Goal: Transaction & Acquisition: Obtain resource

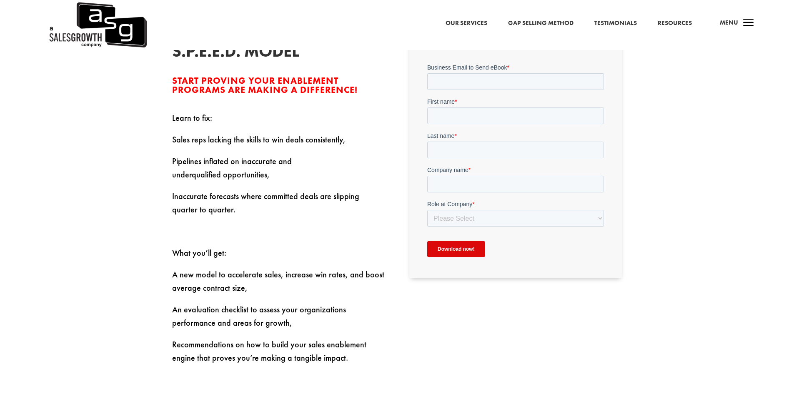
scroll to position [300, 0]
click at [456, 86] on input "Business Email to Send eBook *" at bounding box center [515, 82] width 177 height 17
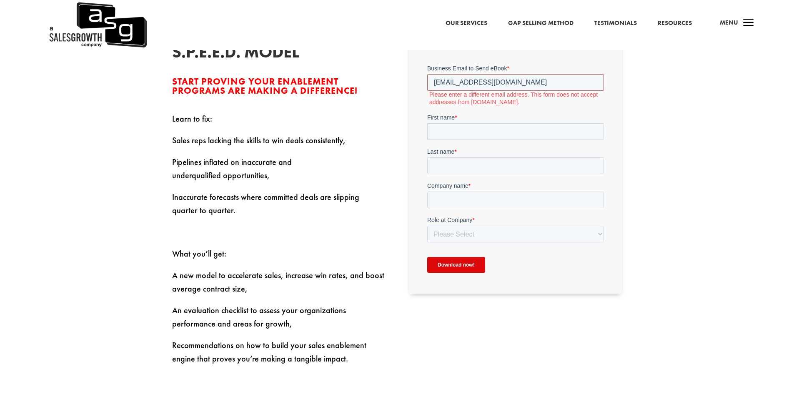
drag, startPoint x: 521, startPoint y: 81, endPoint x: 406, endPoint y: 80, distance: 115.0
click at [427, 80] on html "Business Email to Send eBook * leighrobinsonnz@gmail.com Please enter a differe…" at bounding box center [515, 175] width 177 height 223
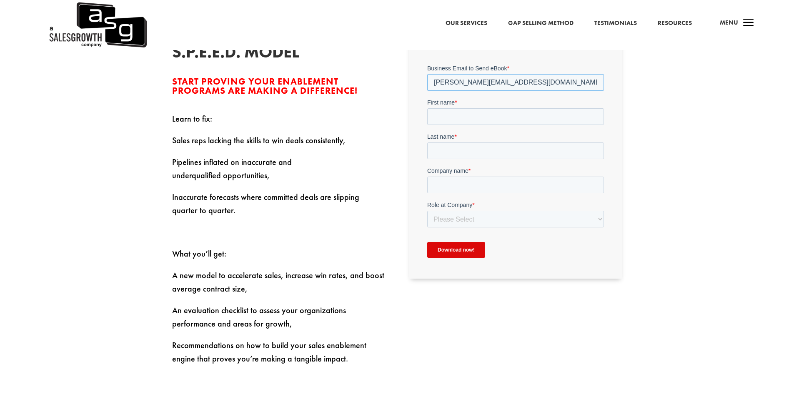
type input "[PERSON_NAME][EMAIL_ADDRESS][DOMAIN_NAME]"
click at [445, 123] on input "First name *" at bounding box center [515, 116] width 177 height 17
type input "Leigh"
type input "Ririnui"
click at [445, 188] on input "Company name *" at bounding box center [515, 185] width 177 height 17
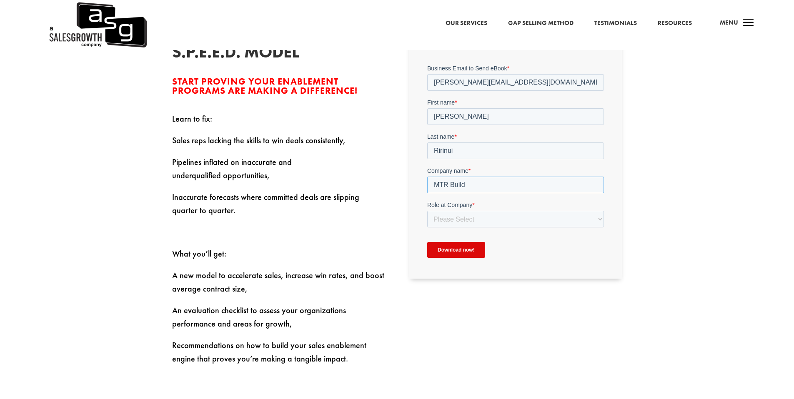
type input "MTR Build"
click at [455, 219] on select "Please Select C-Level (CRO, CSO, etc) Senior Leadership (VP of Sales, VP of Ena…" at bounding box center [515, 219] width 177 height 17
select select "Senior Leadership (VP of Sales, VP of Enablement, etc)"
click at [427, 211] on select "Please Select C-Level (CRO, CSO, etc) Senior Leadership (VP of Sales, VP of Ena…" at bounding box center [515, 219] width 177 height 17
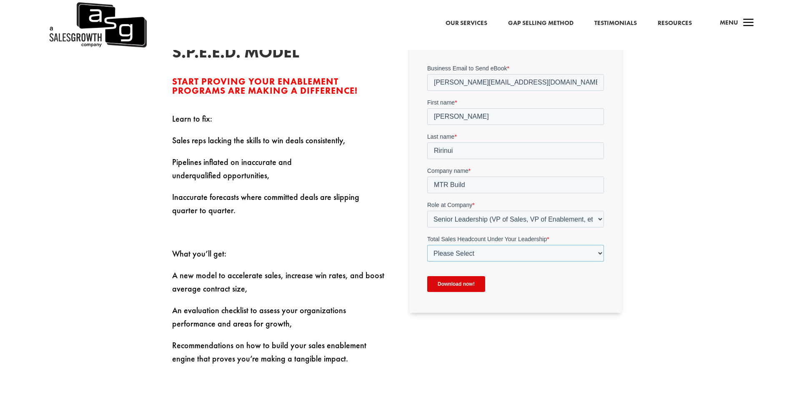
click at [451, 252] on select "Please Select Just Me 1-9 10-19 20-49 50-99 100+" at bounding box center [515, 253] width 177 height 17
select select "Just Me"
click at [427, 245] on select "Please Select Just Me 1-9 10-19 20-49 50-99 100+" at bounding box center [515, 253] width 177 height 17
click at [450, 284] on input "Download now!" at bounding box center [456, 284] width 58 height 16
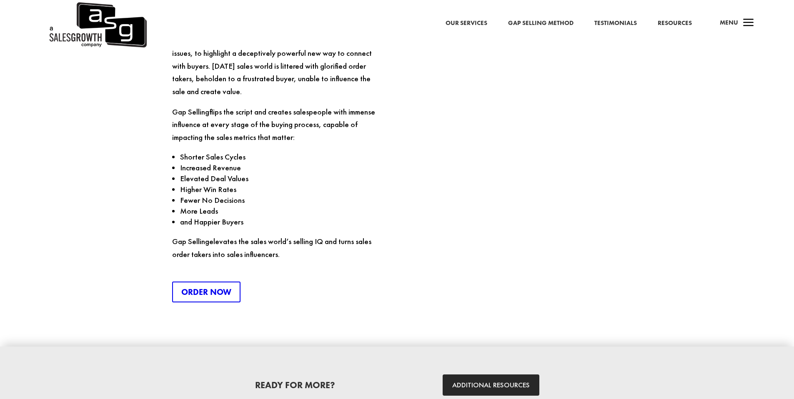
scroll to position [1223, 0]
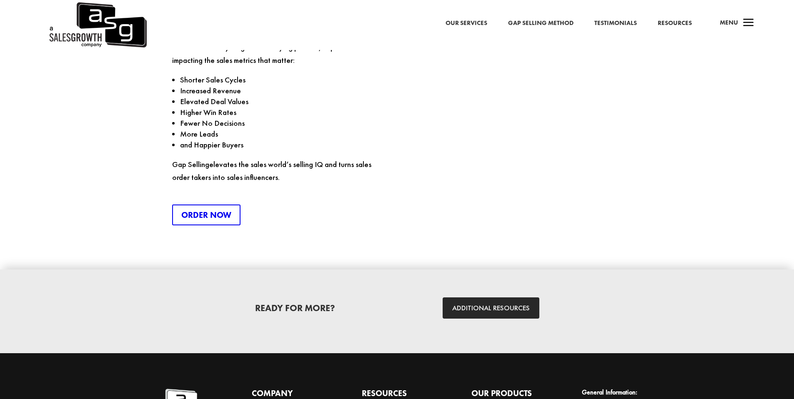
click at [675, 23] on link "Resources" at bounding box center [675, 23] width 34 height 11
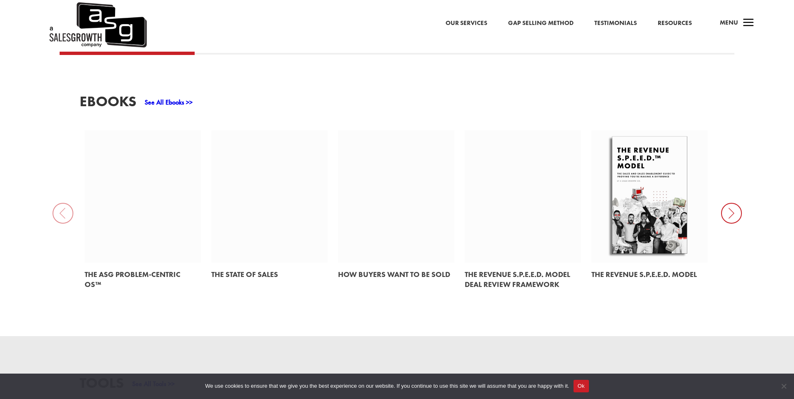
scroll to position [397, 0]
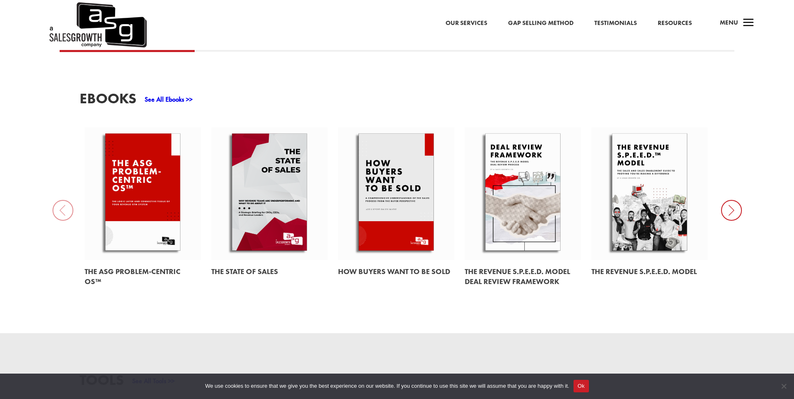
click at [729, 213] on icon at bounding box center [731, 210] width 21 height 21
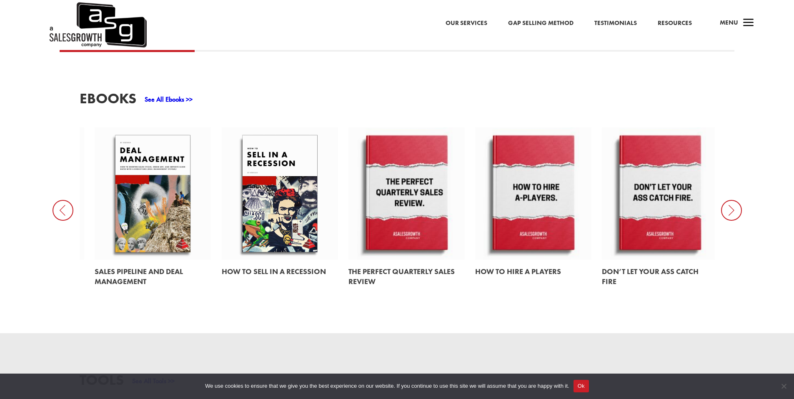
click at [727, 213] on icon at bounding box center [731, 210] width 21 height 21
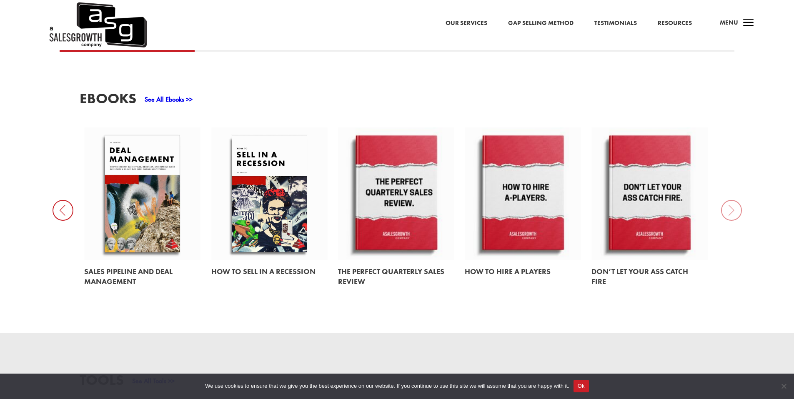
click at [65, 212] on icon at bounding box center [63, 210] width 21 height 21
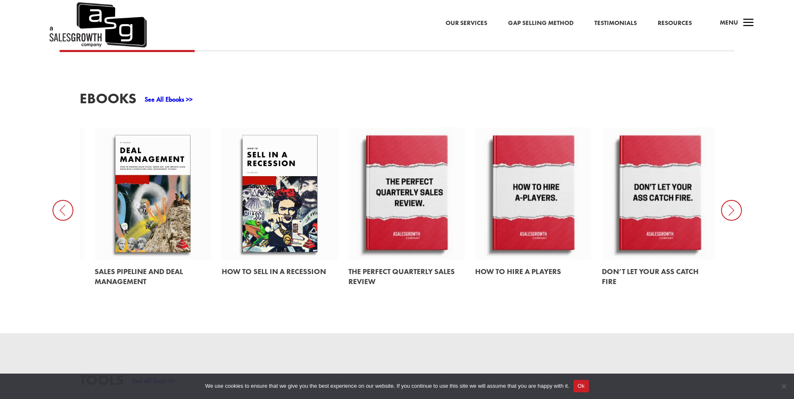
click at [65, 212] on icon at bounding box center [63, 210] width 21 height 21
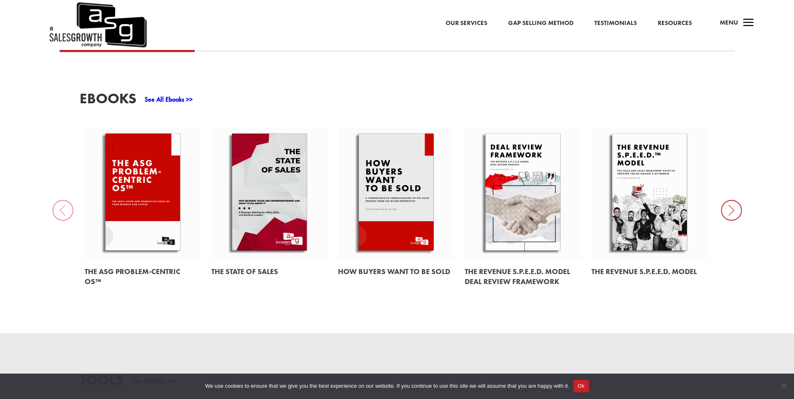
click at [650, 208] on link at bounding box center [649, 194] width 116 height 133
click at [516, 199] on link at bounding box center [523, 194] width 116 height 133
click at [398, 190] on link at bounding box center [396, 194] width 116 height 133
click at [400, 174] on link at bounding box center [396, 194] width 116 height 133
click at [530, 23] on link "Gap Selling Method" at bounding box center [540, 23] width 65 height 11
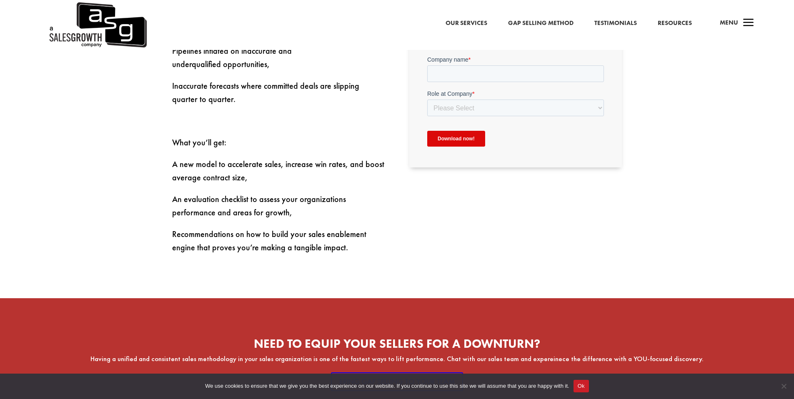
scroll to position [413, 0]
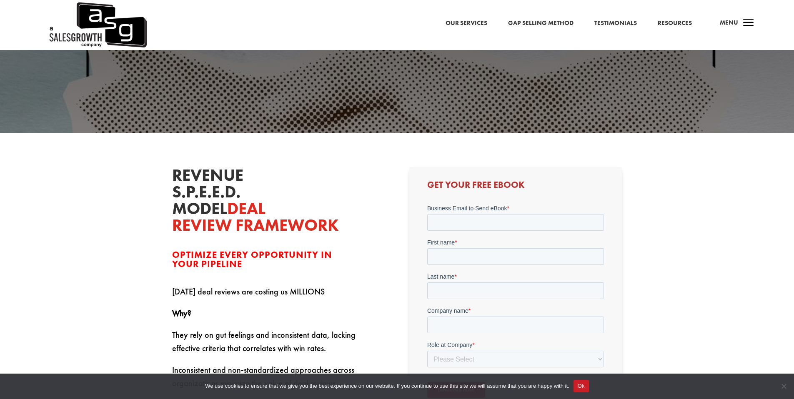
scroll to position [180, 0]
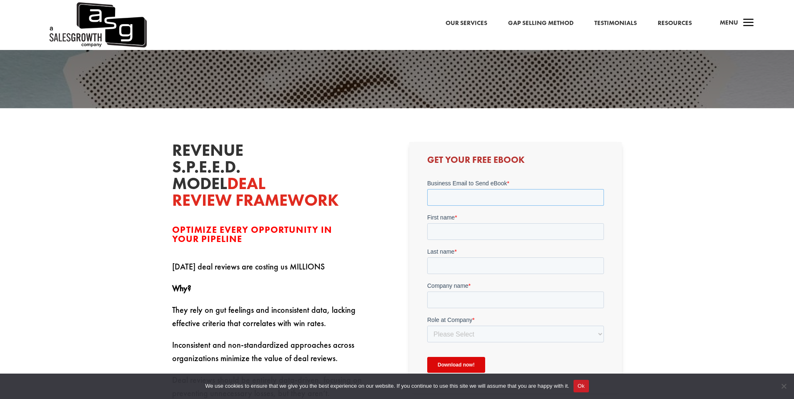
click at [457, 195] on input "Business Email to Send eBook *" at bounding box center [515, 197] width 177 height 17
type input "mike@mtrbuild.co.nz"
click at [469, 234] on input "First name *" at bounding box center [515, 231] width 177 height 17
type input "Leigh"
click at [462, 268] on input "Last name *" at bounding box center [515, 266] width 177 height 17
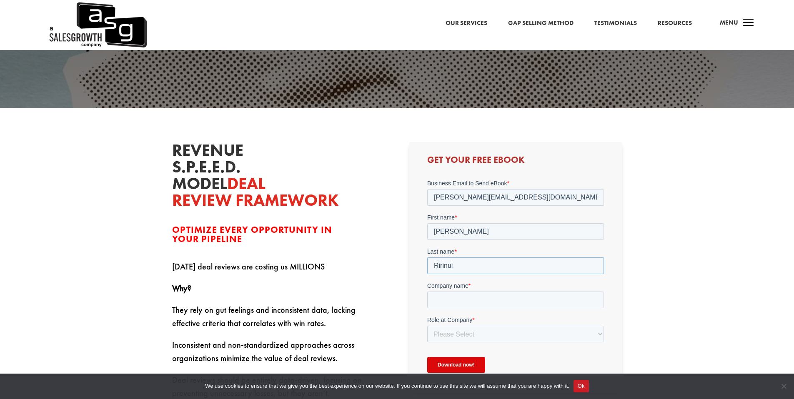
type input "Ririnui"
click at [445, 301] on input "Company name *" at bounding box center [515, 300] width 177 height 17
type input "MTR Build"
click at [453, 336] on select "Please Select C-Level (CRO, CSO, etc) Senior Leadership (VP of Sales, VP of Ena…" at bounding box center [515, 334] width 177 height 17
select select "Senior Leadership (VP of Sales, VP of Enablement, etc)"
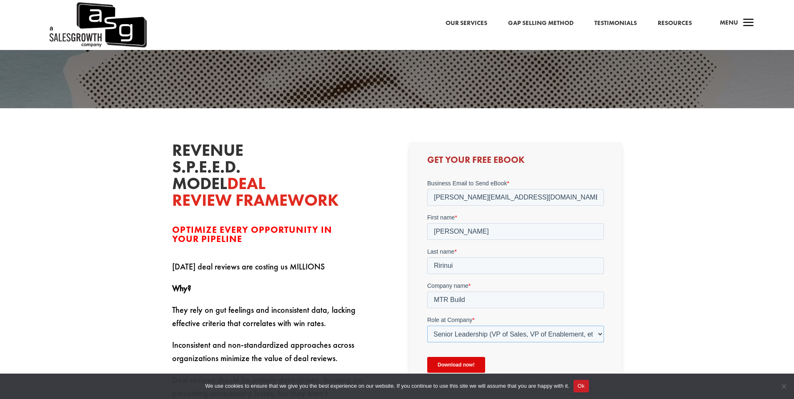
click at [427, 326] on select "Please Select C-Level (CRO, CSO, etc) Senior Leadership (VP of Sales, VP of Ena…" at bounding box center [515, 334] width 177 height 17
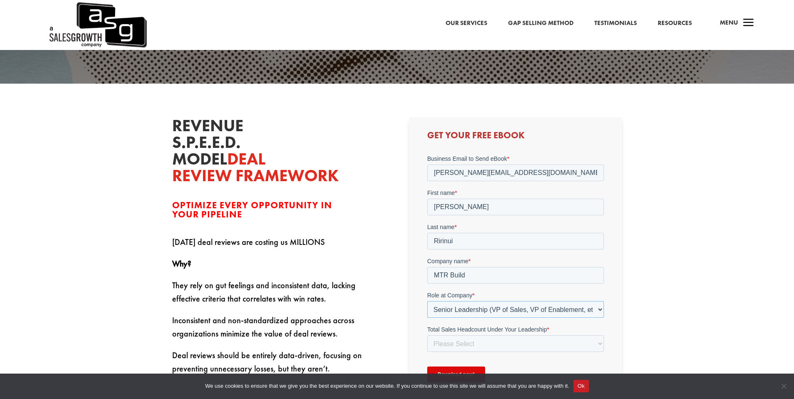
scroll to position [243, 0]
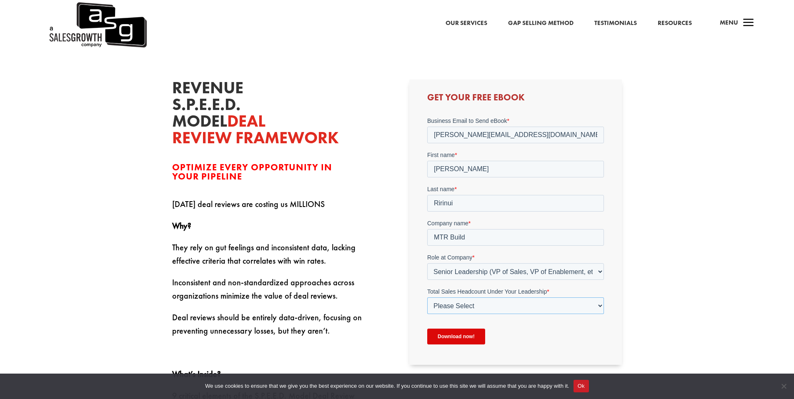
click at [461, 306] on select "Please Select Just Me 1-9 10-19 20-49 50-99 100+" at bounding box center [515, 306] width 177 height 17
select select "Just Me"
click at [427, 298] on select "Please Select Just Me 1-9 10-19 20-49 50-99 100+" at bounding box center [515, 306] width 177 height 17
click at [451, 338] on input "Download now!" at bounding box center [456, 337] width 58 height 16
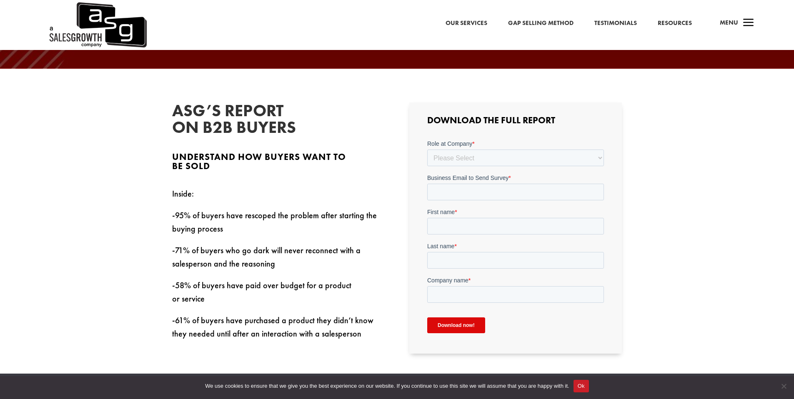
scroll to position [220, 0]
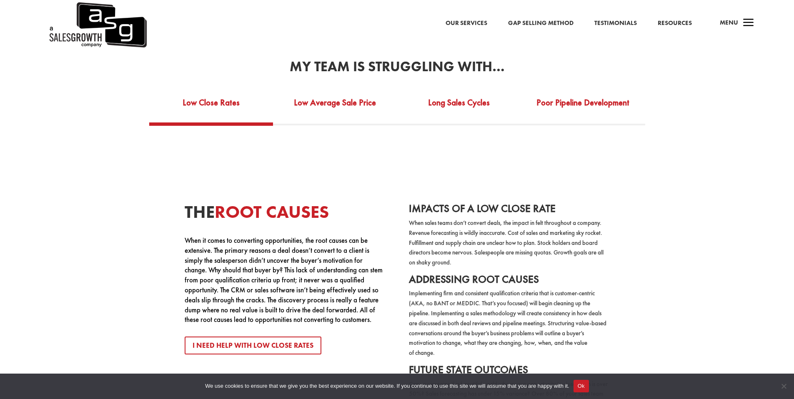
scroll to position [1631, 0]
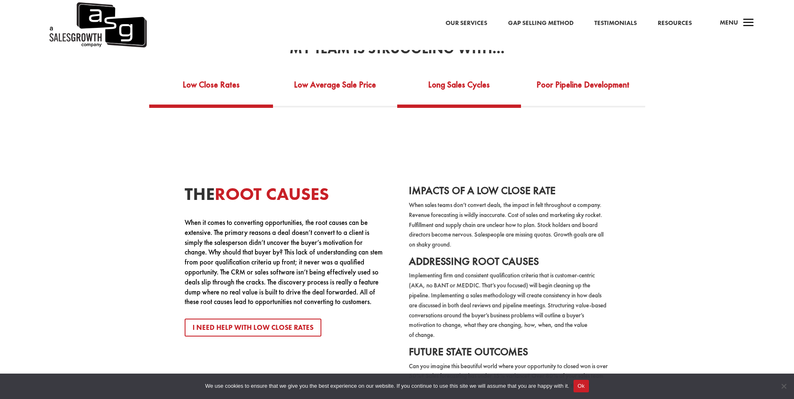
click at [463, 78] on link "Long Sales Cycles" at bounding box center [459, 90] width 124 height 29
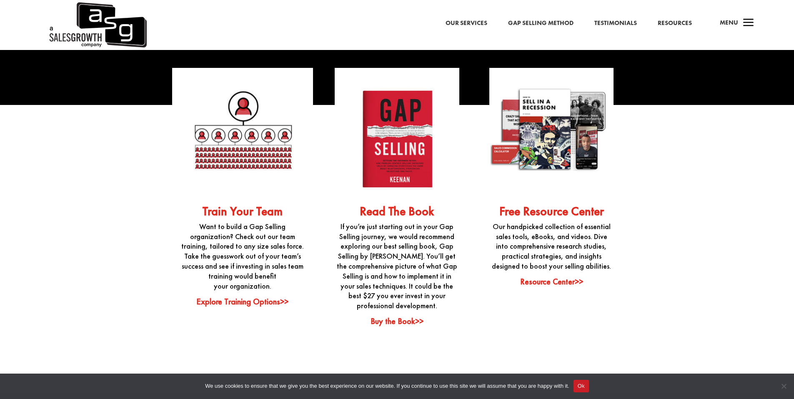
scroll to position [2151, 0]
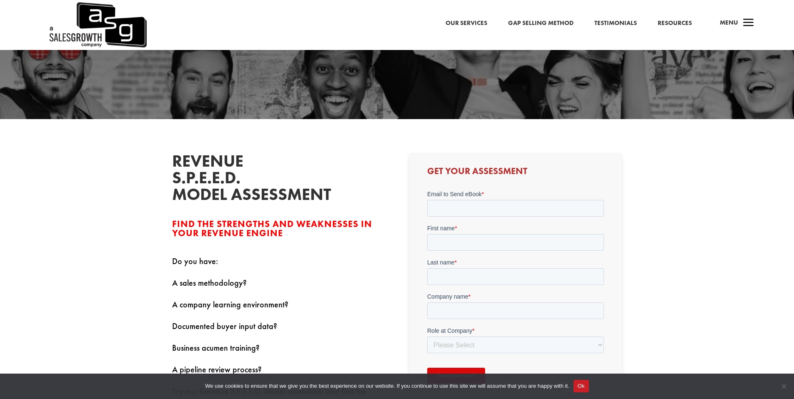
scroll to position [197, 0]
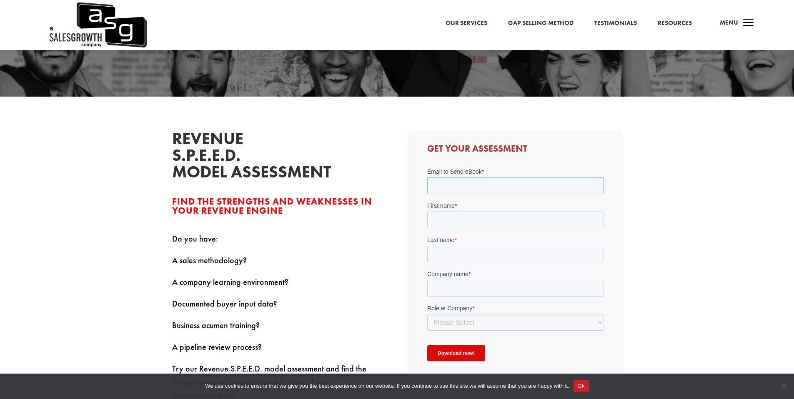
click at [454, 189] on input "Email to Send eBook *" at bounding box center [515, 186] width 177 height 17
type input "mike@mtrbuild.co.nz"
click at [458, 218] on input "First name *" at bounding box center [515, 220] width 177 height 17
type input "Leigh"
click at [435, 258] on input "Last name *" at bounding box center [515, 254] width 177 height 17
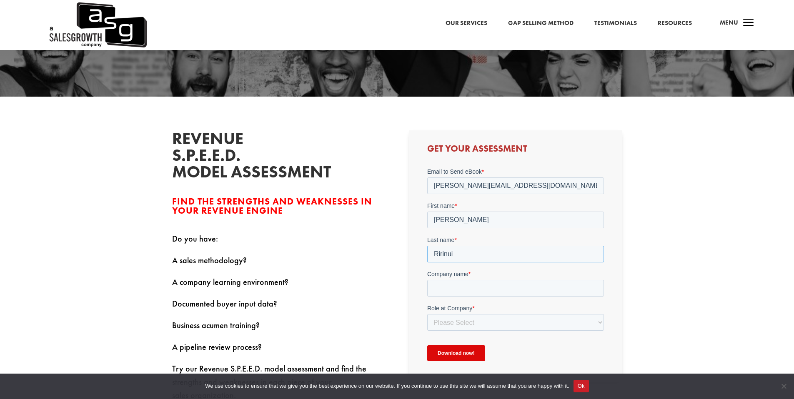
type input "Ririnui"
click at [444, 288] on input "Company name *" at bounding box center [515, 288] width 177 height 17
type input "MTR Build"
click at [457, 328] on select "Please Select C-Level (CRO, CSO, etc) Senior Leadership (VP of Sales, VP of Ena…" at bounding box center [515, 322] width 177 height 17
select select "Senior Leadership (VP of Sales, VP of Enablement, etc)"
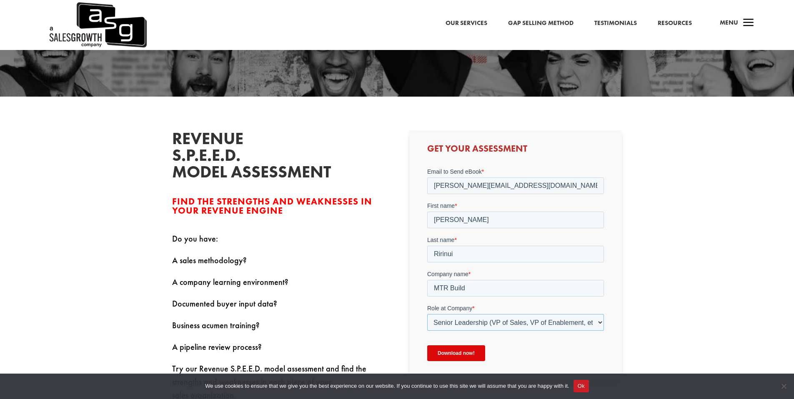
click at [427, 314] on select "Please Select C-Level (CRO, CSO, etc) Senior Leadership (VP of Sales, VP of Ena…" at bounding box center [515, 322] width 177 height 17
click at [498, 358] on select "Please Select Just Me 1-9 10-19 20-49 50-99 100+" at bounding box center [515, 356] width 177 height 17
select select "Just Me"
click at [427, 348] on select "Please Select Just Me 1-9 10-19 20-49 50-99 100+" at bounding box center [515, 356] width 177 height 17
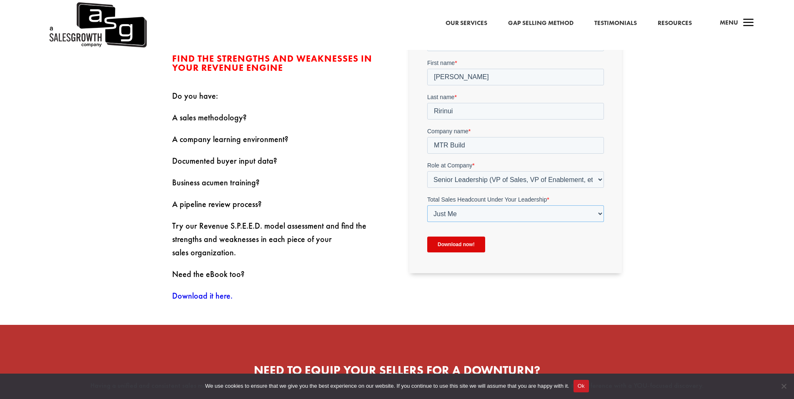
scroll to position [351, 0]
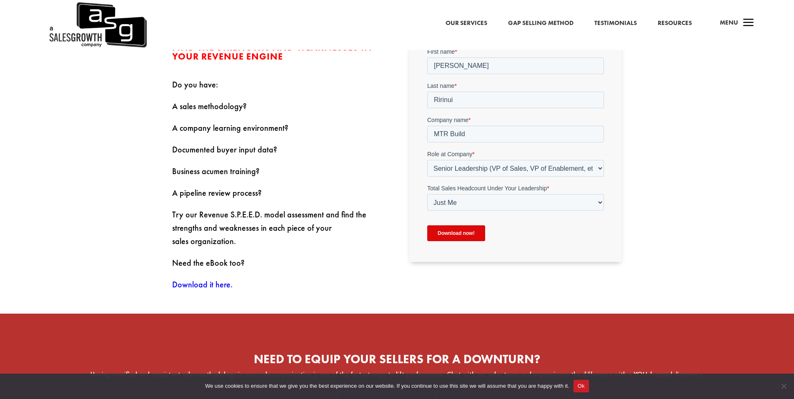
click at [452, 235] on input "Download now!" at bounding box center [456, 233] width 58 height 16
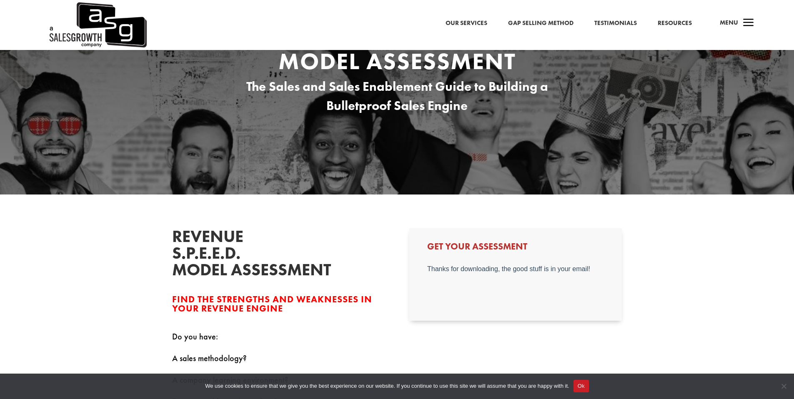
scroll to position [0, 0]
